Goal: Complete application form: Complete application form

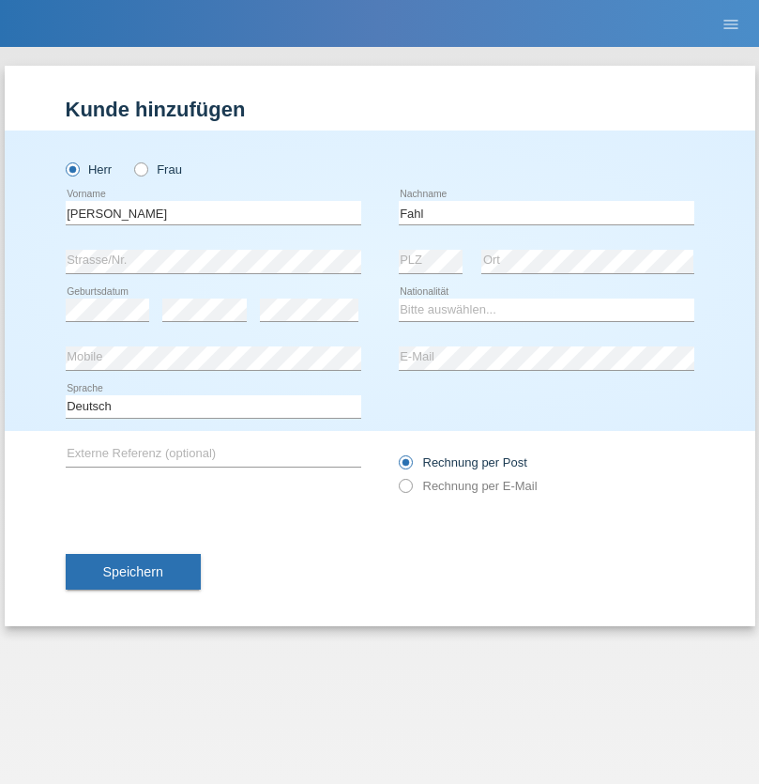
type input "Fahl"
select select "DE"
select select "C"
select select "30"
select select "09"
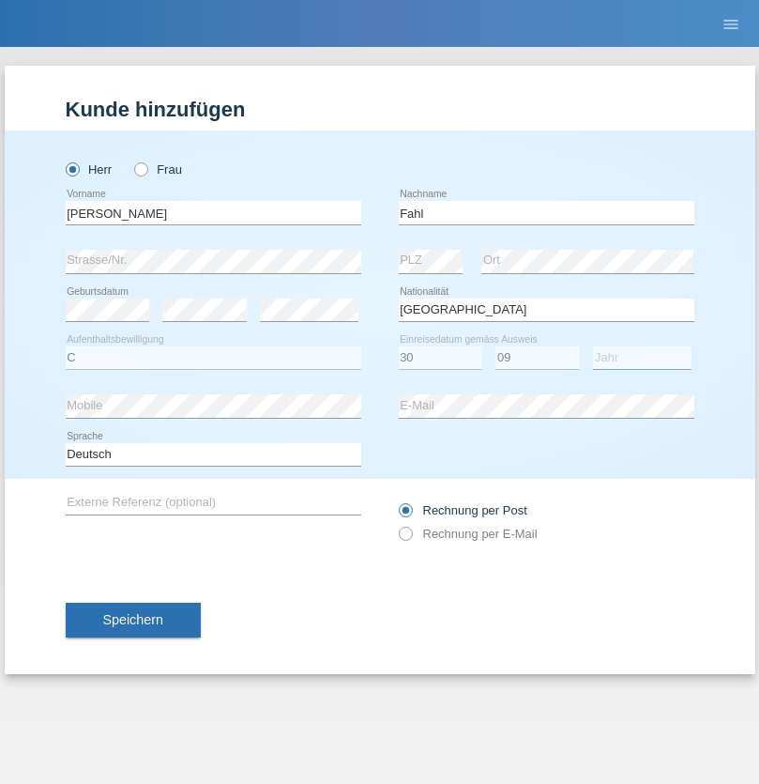
select select "2014"
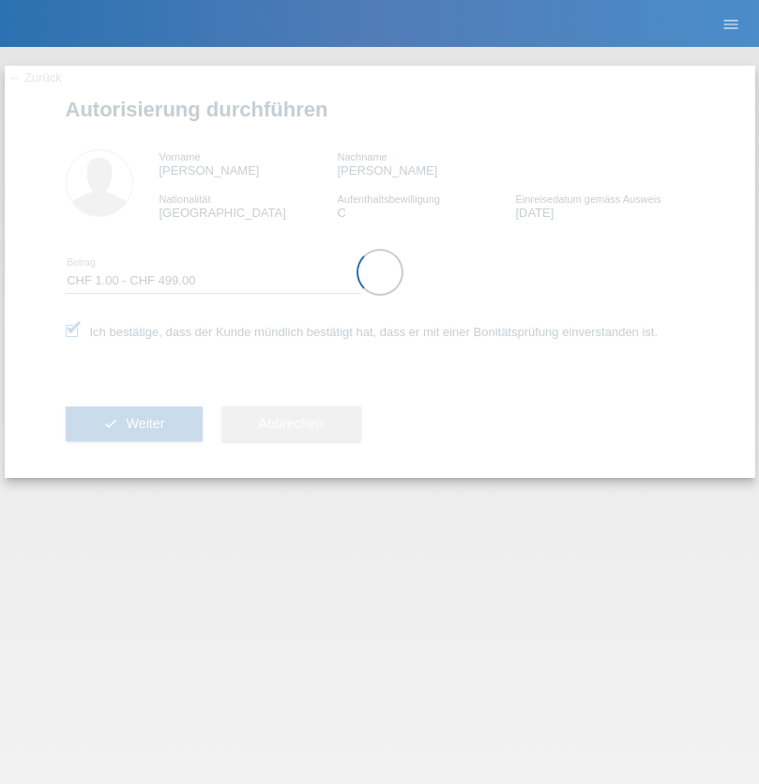
select select "1"
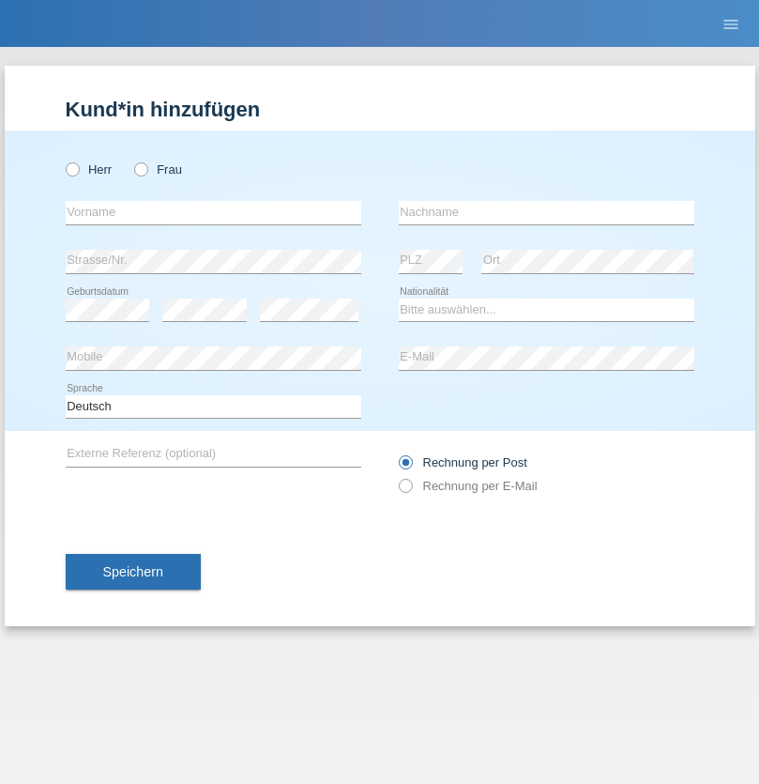
radio input "true"
click at [213, 212] on input "text" at bounding box center [214, 212] width 296 height 23
type input "Serdil"
click at [546, 212] on input "text" at bounding box center [547, 212] width 296 height 23
type input "[PERSON_NAME]"
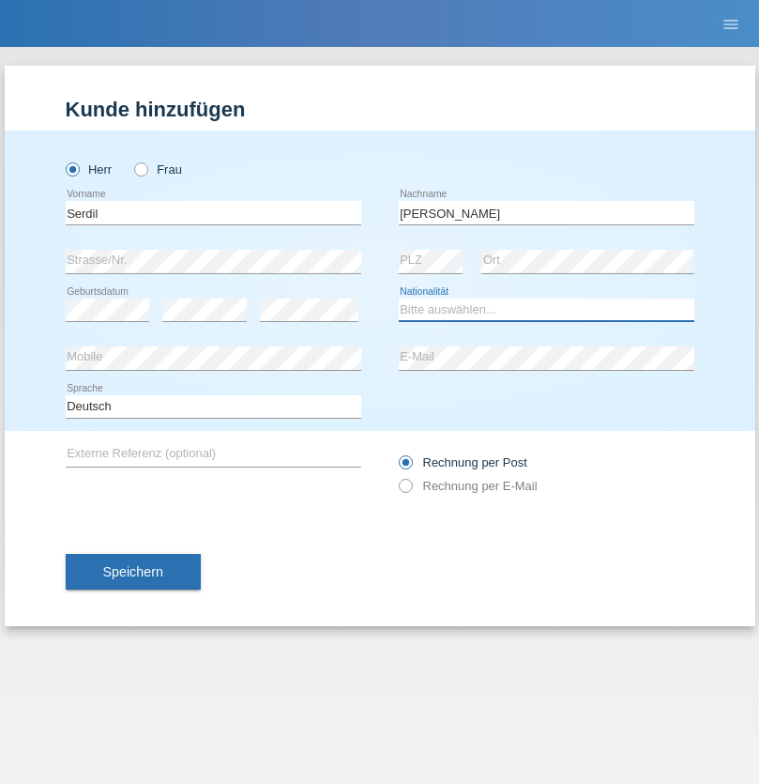
select select "TR"
select select "C"
select select "10"
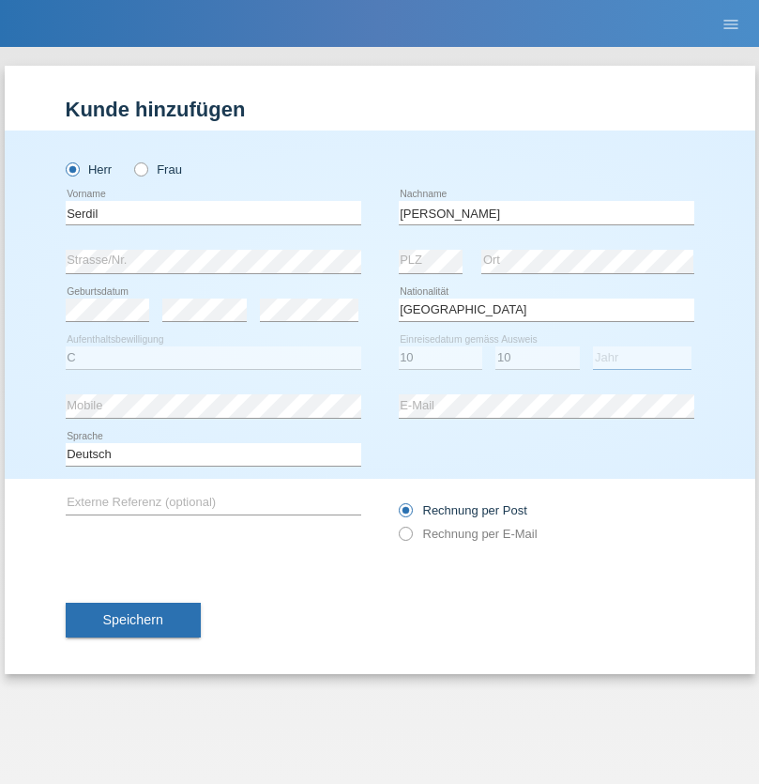
select select "1994"
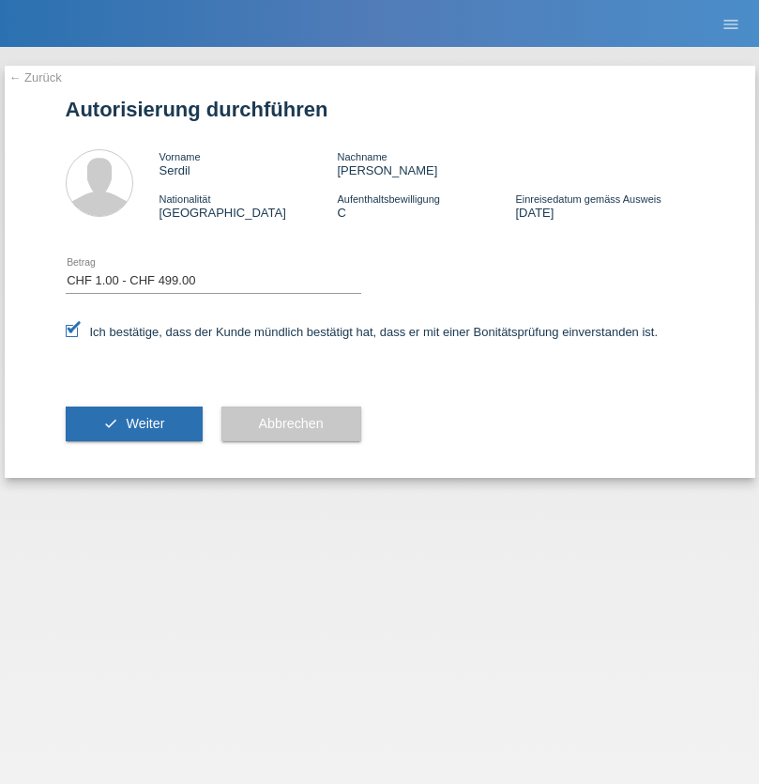
select select "1"
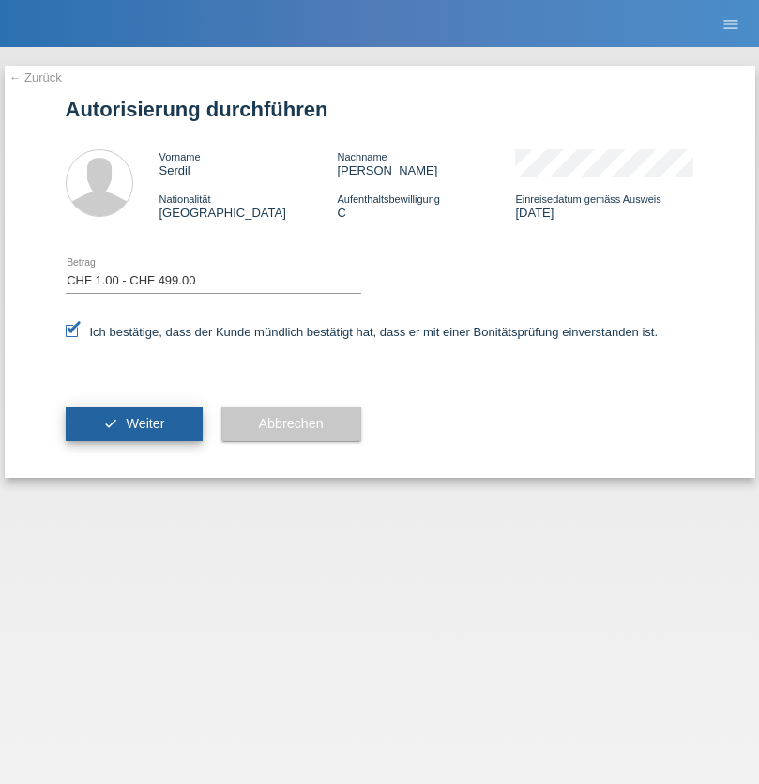
click at [133, 423] on span "Weiter" at bounding box center [145, 423] width 38 height 15
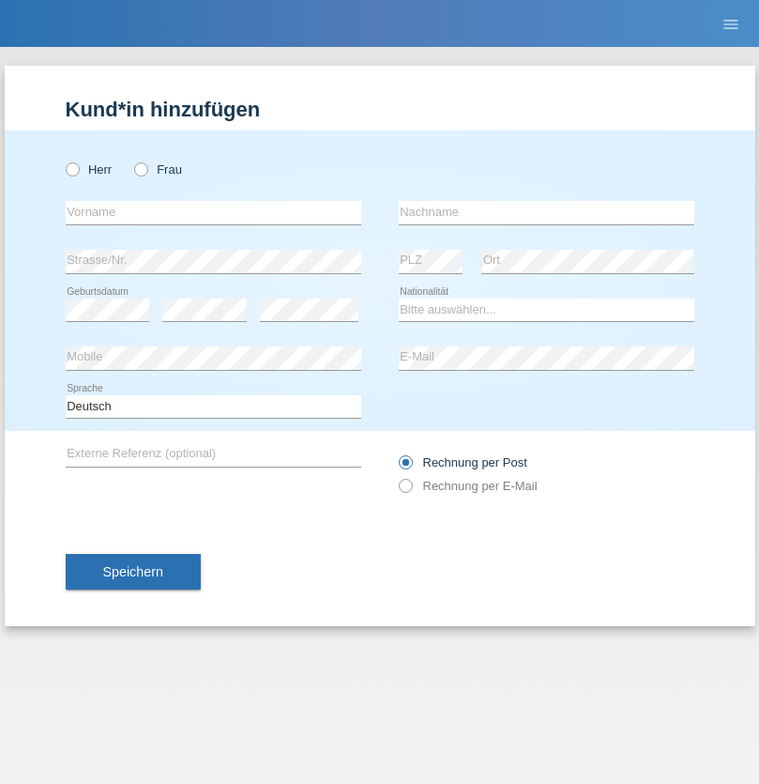
radio input "true"
click at [213, 212] on input "text" at bounding box center [214, 212] width 296 height 23
type input "[PERSON_NAME]"
click at [546, 212] on input "text" at bounding box center [547, 212] width 296 height 23
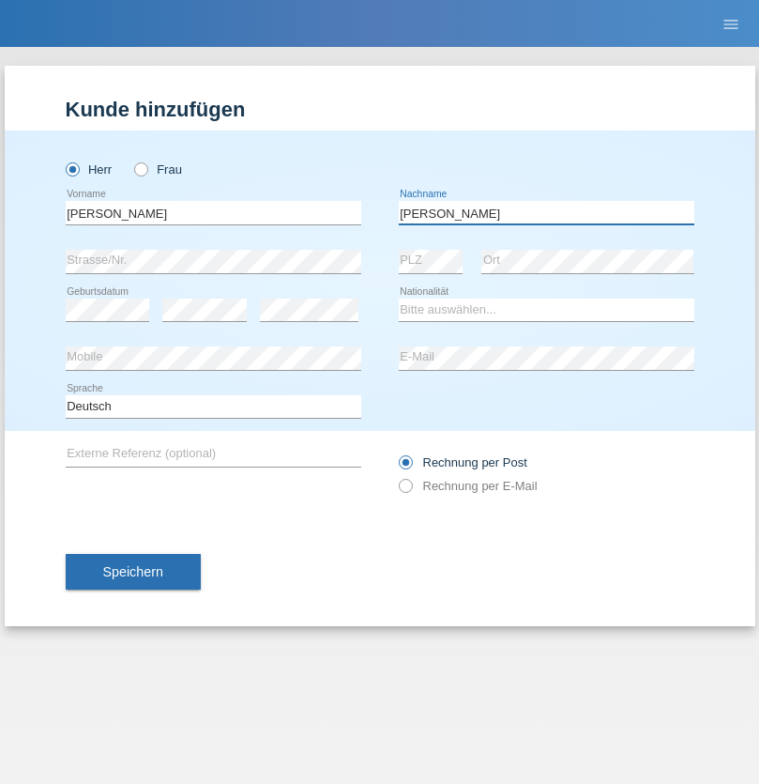
type input "[PERSON_NAME]"
select select "DE"
select select "C"
select select "30"
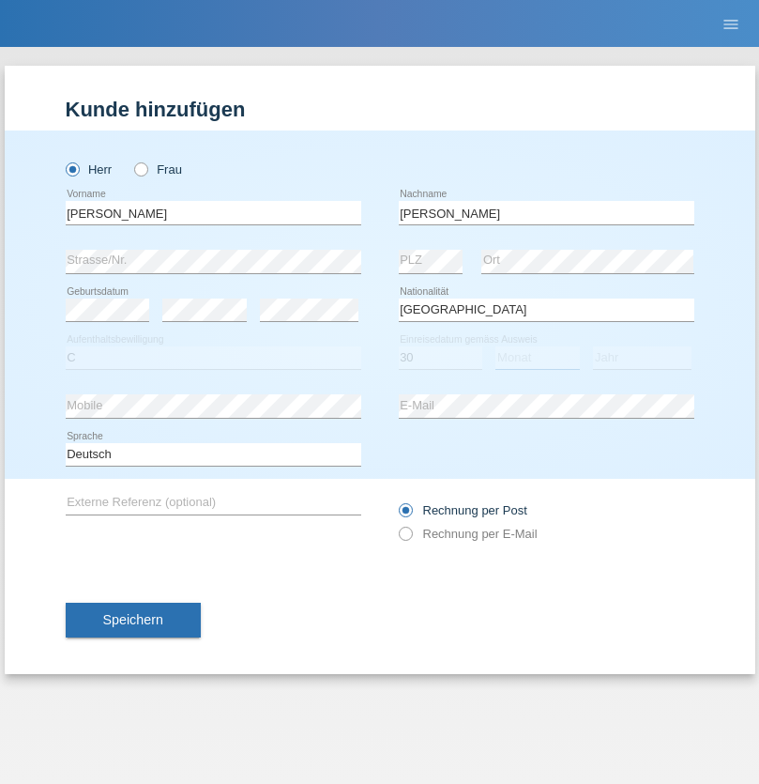
select select "05"
select select "2021"
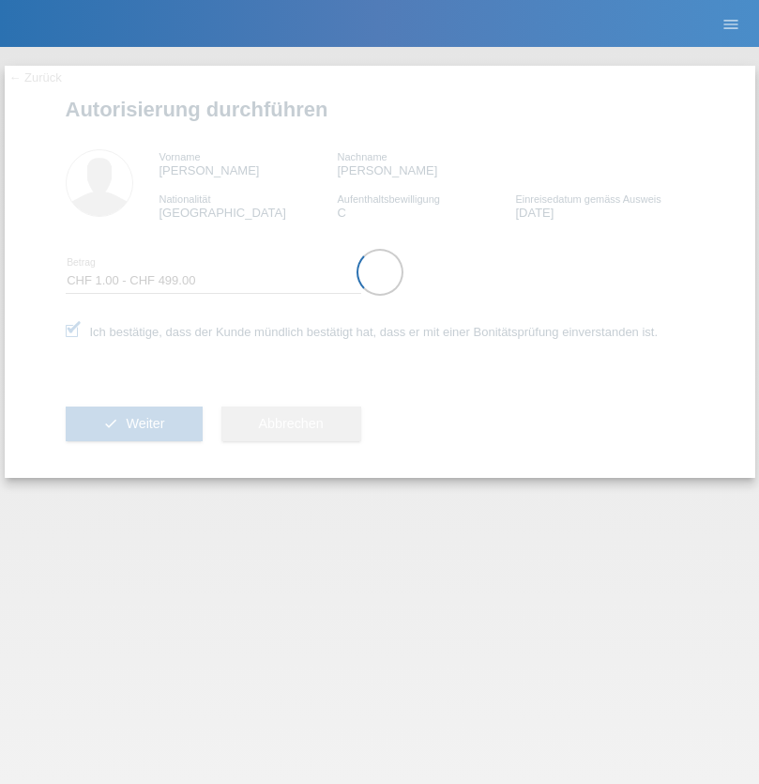
select select "1"
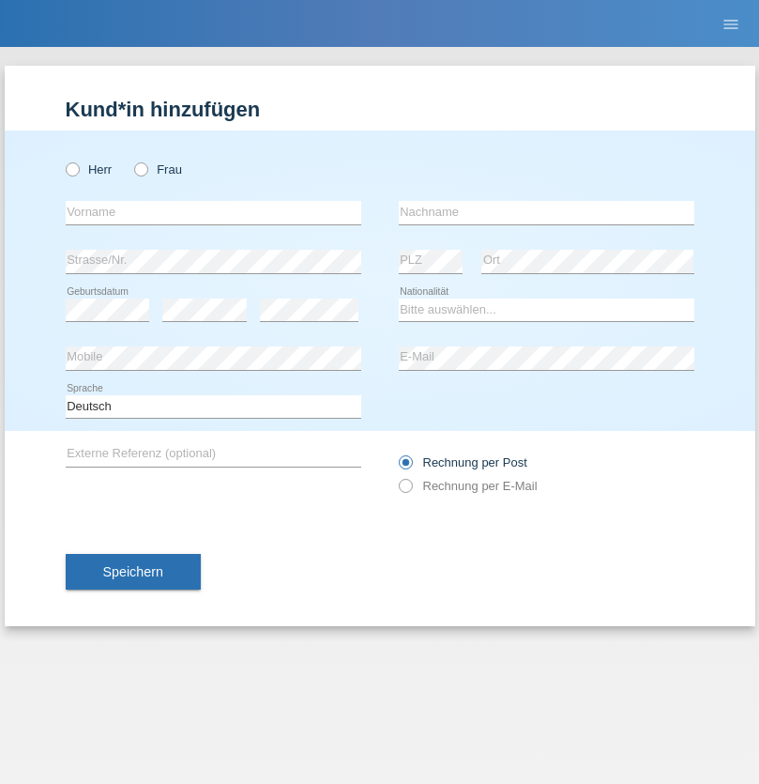
radio input "true"
click at [213, 212] on input "text" at bounding box center [214, 212] width 296 height 23
type input "[PERSON_NAME]"
click at [546, 212] on input "text" at bounding box center [547, 212] width 296 height 23
type input "Sopa"
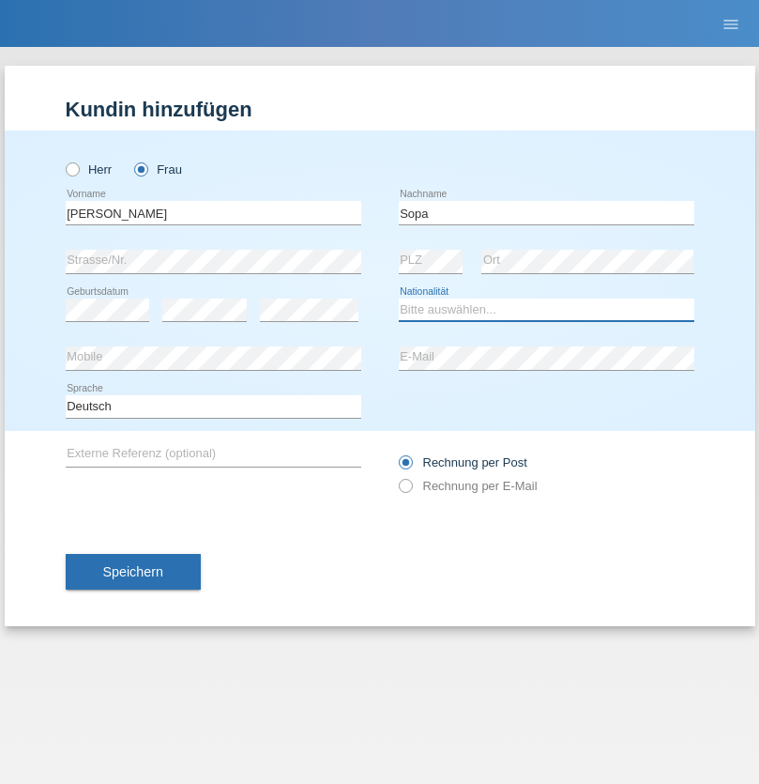
select select "AL"
select select "C"
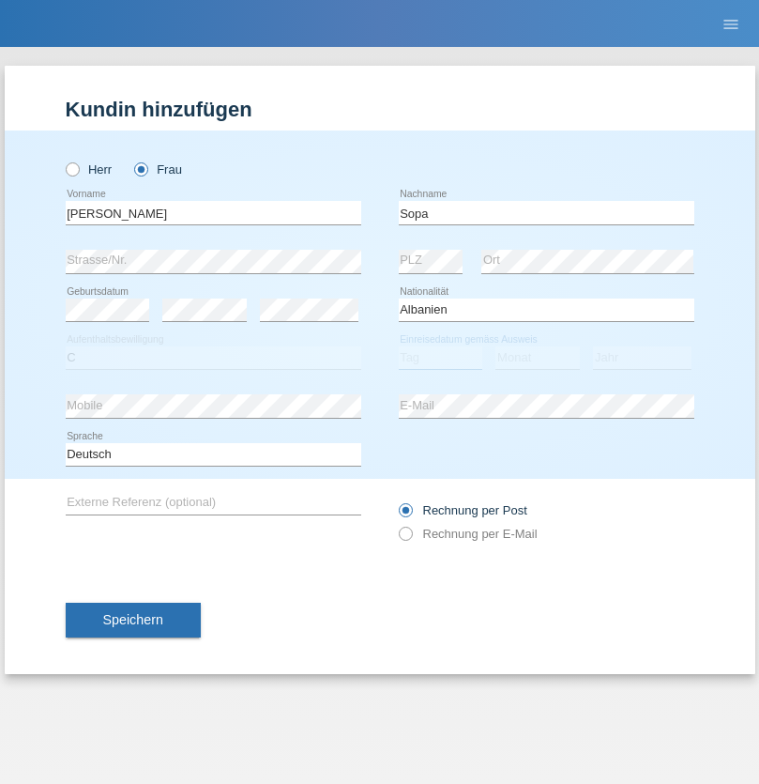
select select "25"
select select "10"
select select "2014"
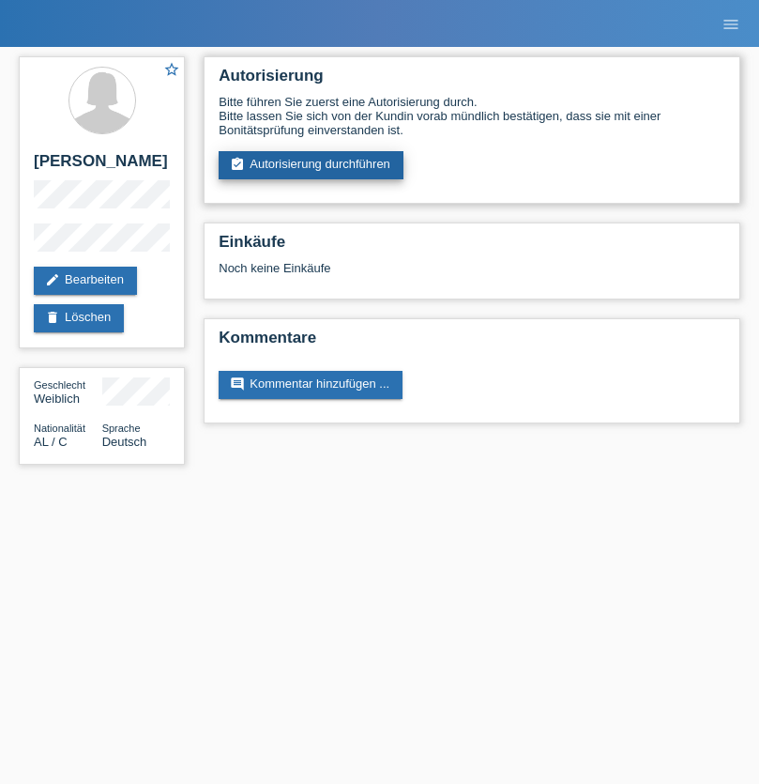
click at [312, 165] on link "assignment_turned_in Autorisierung durchführen" at bounding box center [311, 165] width 185 height 28
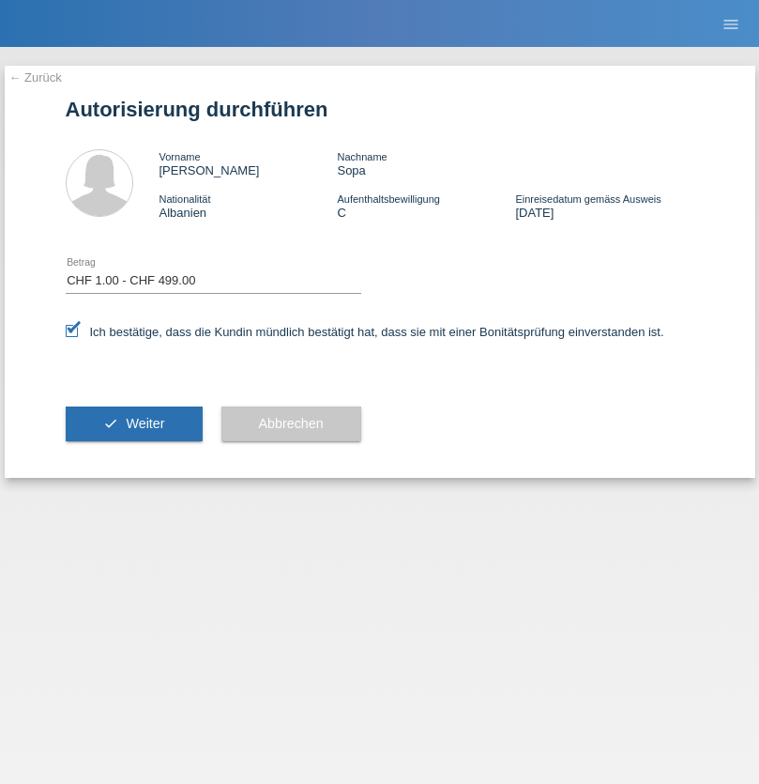
select select "1"
click at [133, 423] on span "Weiter" at bounding box center [145, 423] width 38 height 15
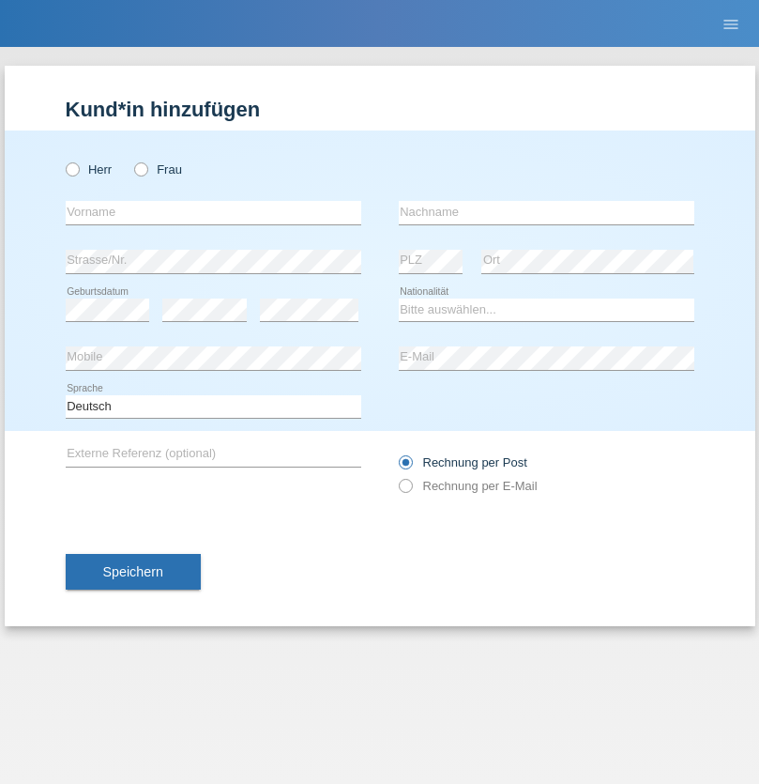
radio input "true"
click at [213, 212] on input "text" at bounding box center [214, 212] width 296 height 23
type input "Dantscho"
click at [546, 212] on input "text" at bounding box center [547, 212] width 296 height 23
type input "Datchev"
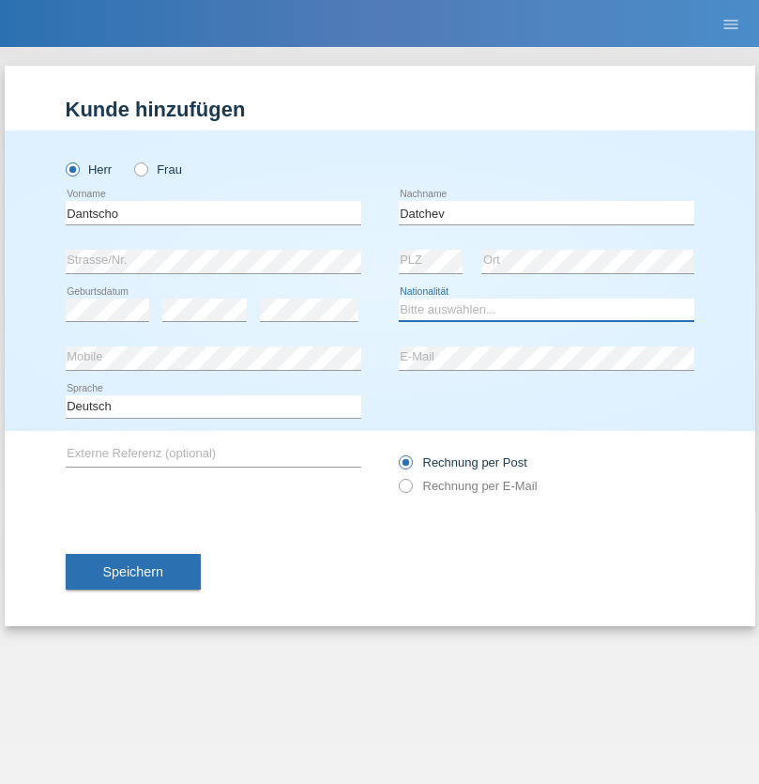
select select "BG"
select select "C"
select select "25"
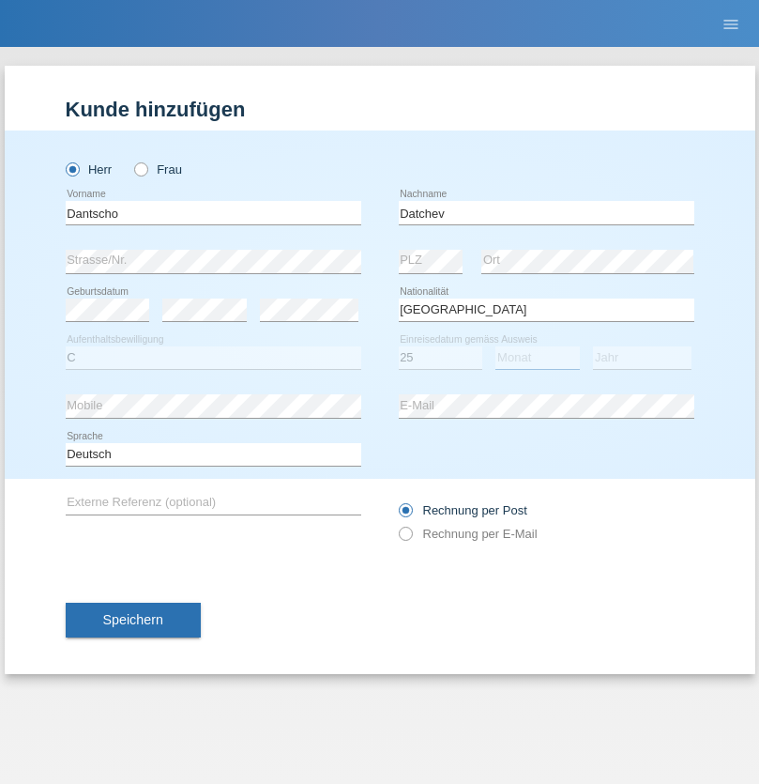
select select "10"
select select "1996"
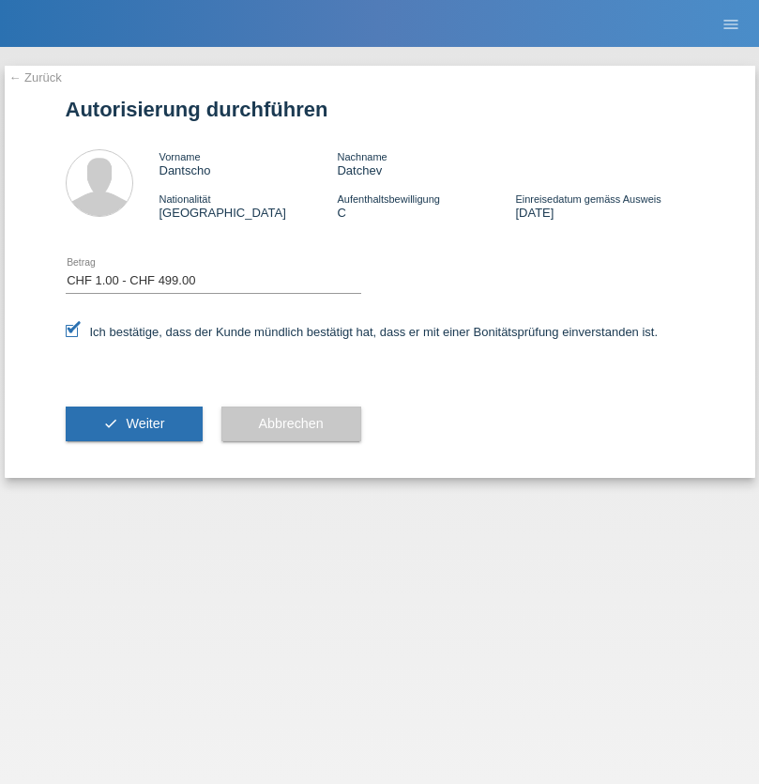
select select "1"
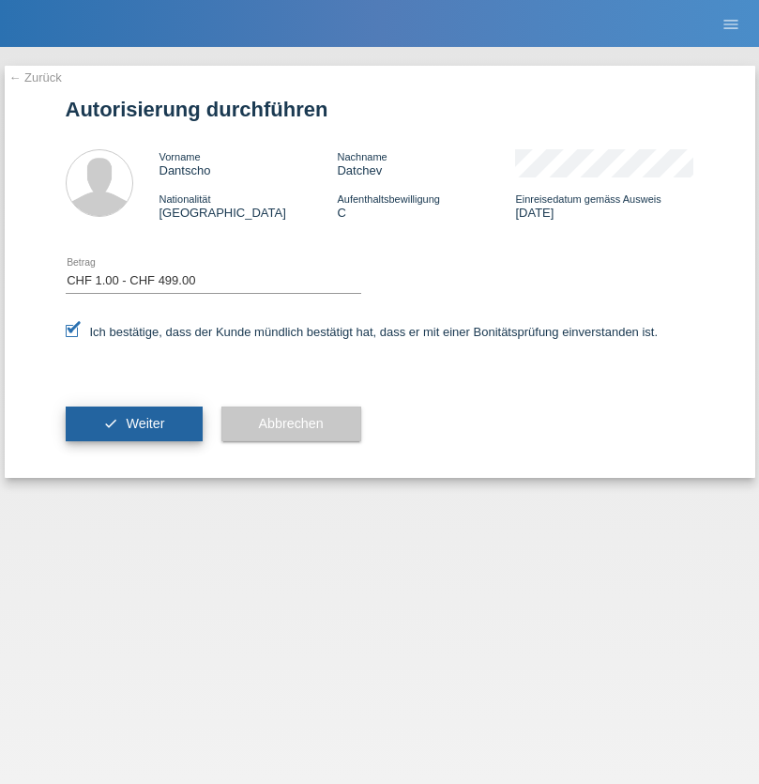
click at [133, 423] on span "Weiter" at bounding box center [145, 423] width 38 height 15
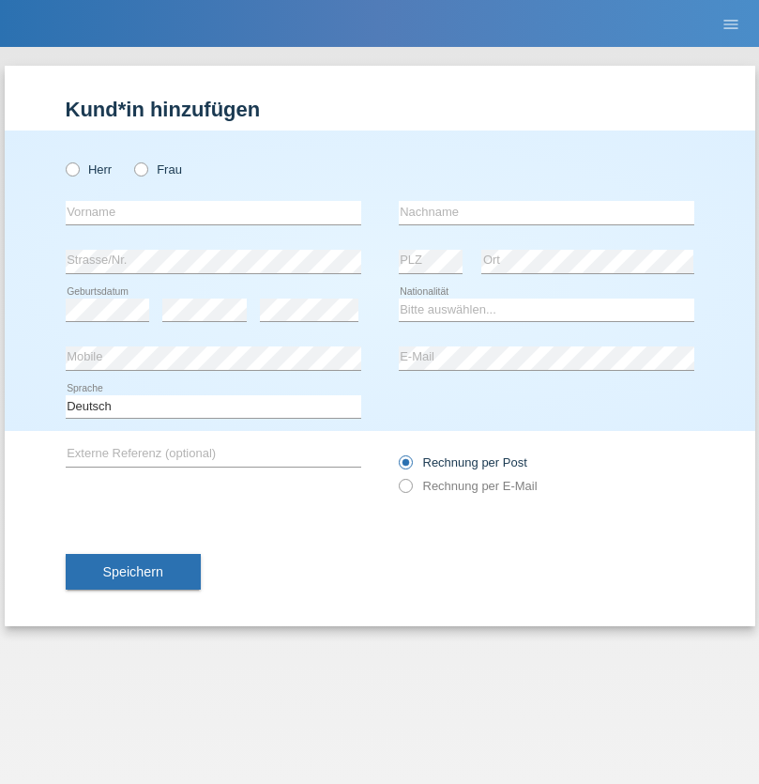
radio input "true"
click at [213, 212] on input "text" at bounding box center [214, 212] width 296 height 23
type input "[PERSON_NAME]"
click at [546, 212] on input "text" at bounding box center [547, 212] width 296 height 23
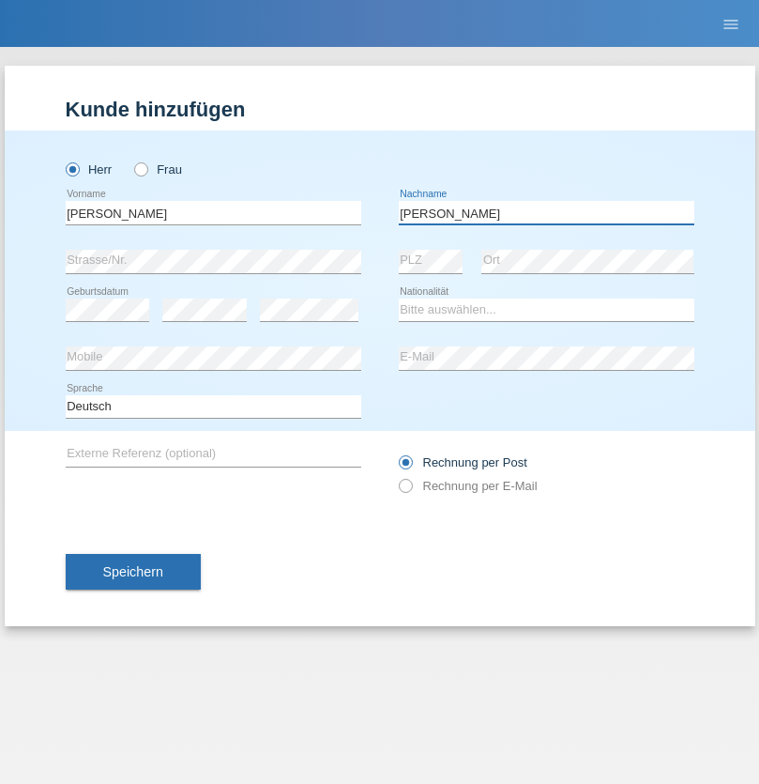
type input "[PERSON_NAME]"
select select "IT"
select select "C"
select select "10"
select select "12"
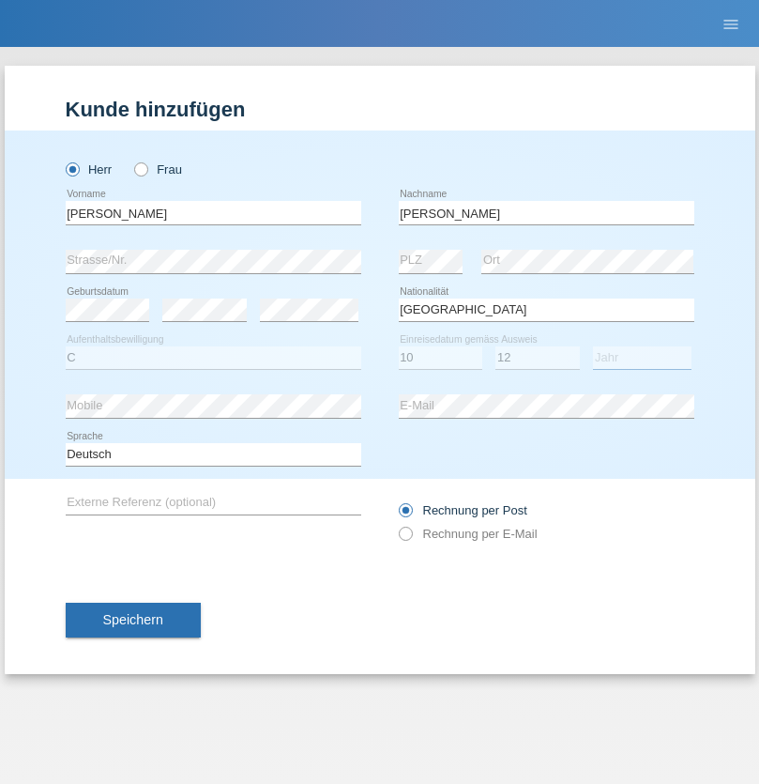
select select "2003"
